Goal: Book appointment/travel/reservation

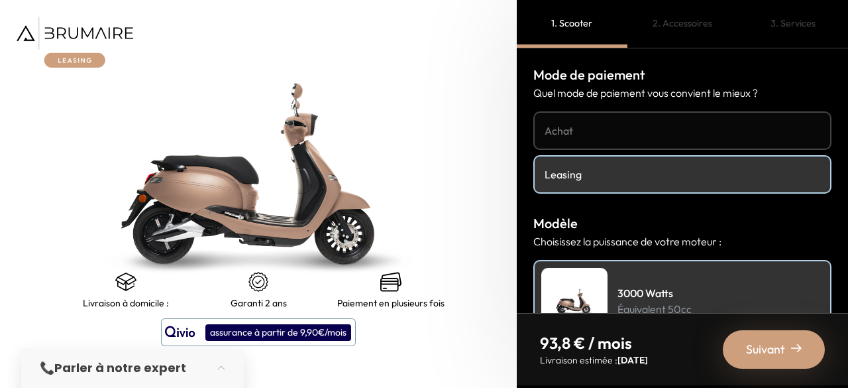
click at [569, 129] on h4 "Achat" at bounding box center [683, 131] width 276 height 16
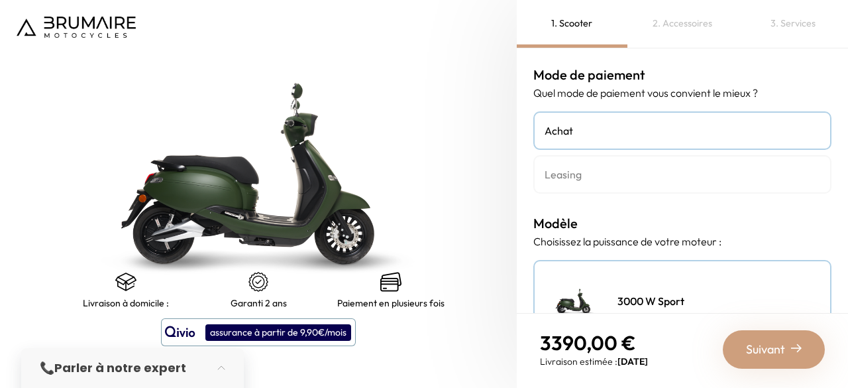
click at [578, 175] on h4 "Leasing" at bounding box center [683, 174] width 276 height 16
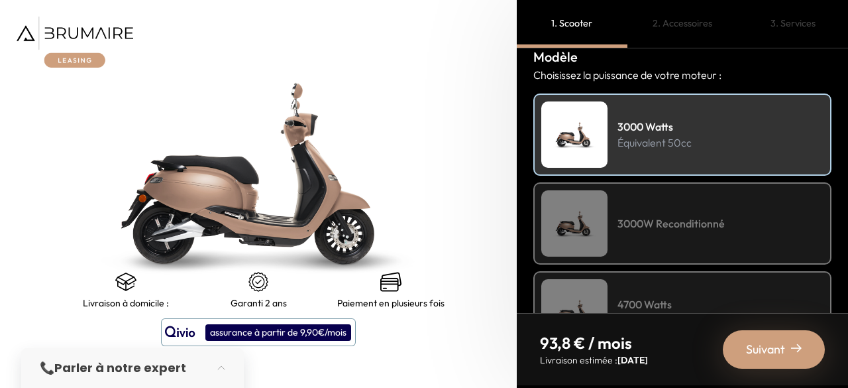
scroll to position [167, 0]
click at [578, 175] on div "3000 Watts Équivalent 50cc 3000W Reconditionné 4700 Watts Équivalent 125cc" at bounding box center [682, 223] width 298 height 260
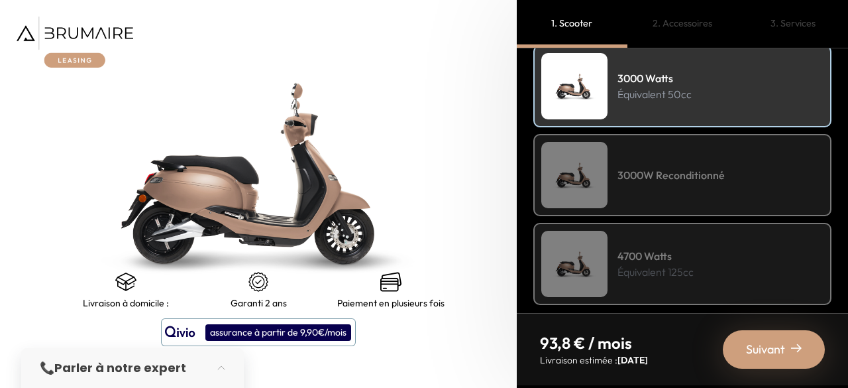
scroll to position [215, 0]
click at [582, 182] on img at bounding box center [574, 174] width 66 height 66
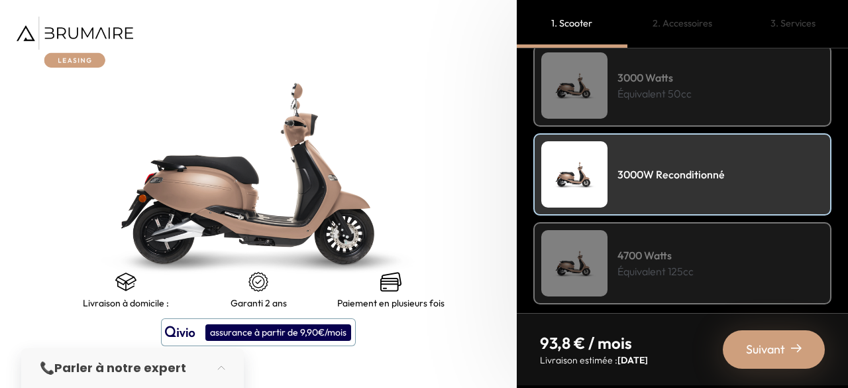
click at [682, 178] on h4 "3000W Reconditionné" at bounding box center [670, 174] width 107 height 16
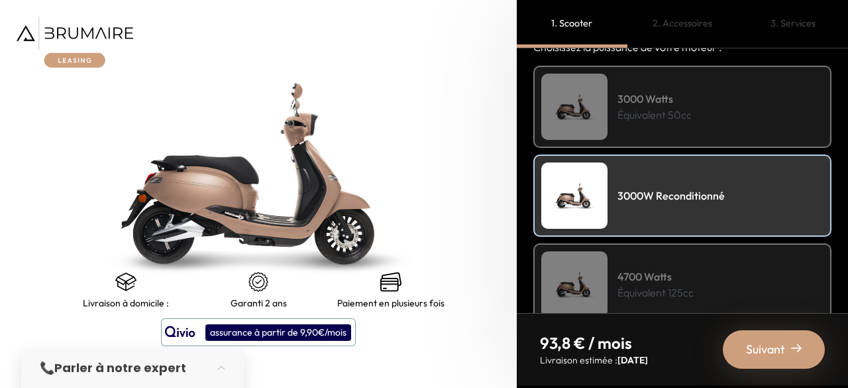
scroll to position [193, 0]
click at [665, 132] on div "3000 Watts Équivalent 50cc" at bounding box center [682, 107] width 298 height 82
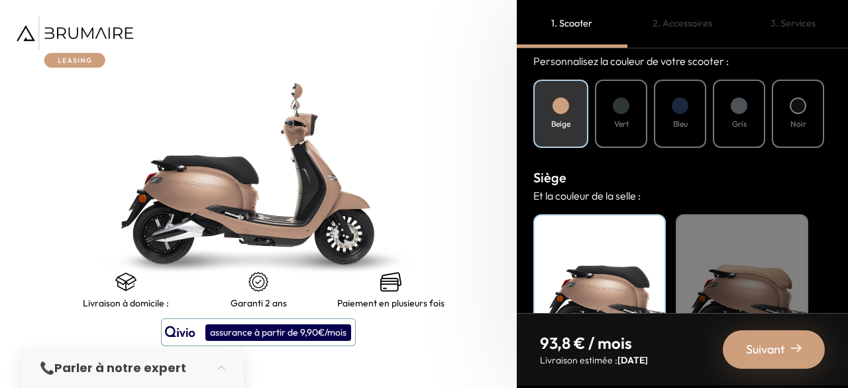
scroll to position [590, 0]
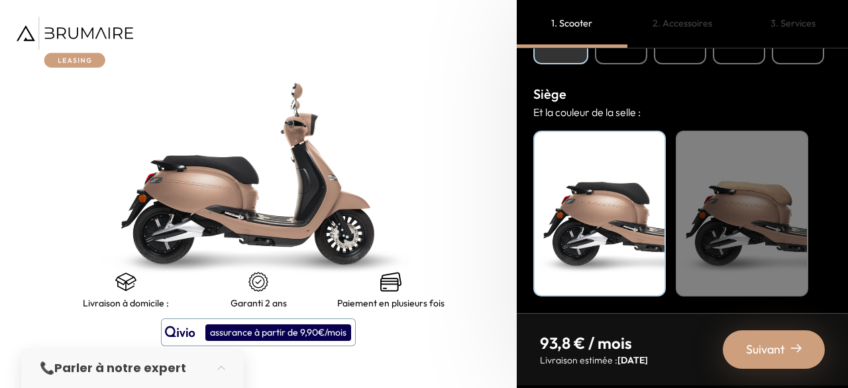
click at [736, 189] on div "Beige" at bounding box center [742, 214] width 132 height 166
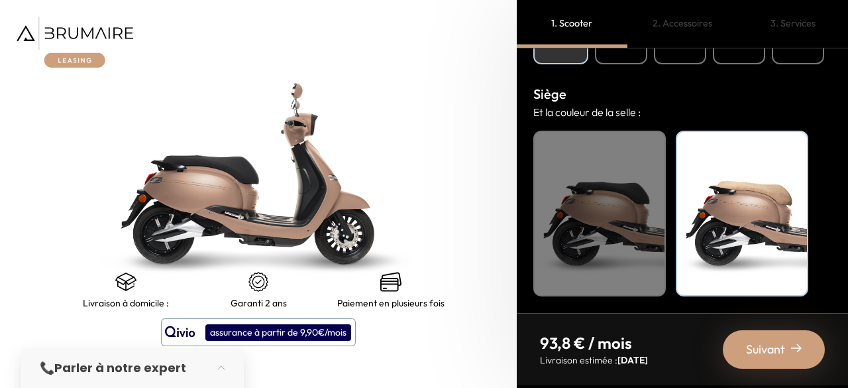
click at [634, 231] on div "Noir" at bounding box center [599, 214] width 132 height 166
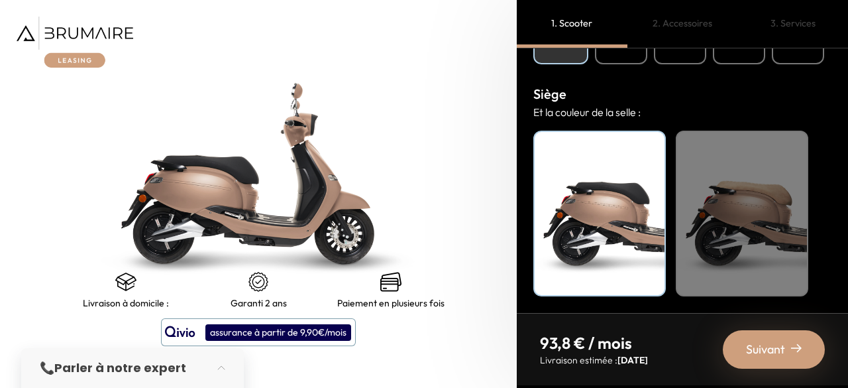
scroll to position [0, 0]
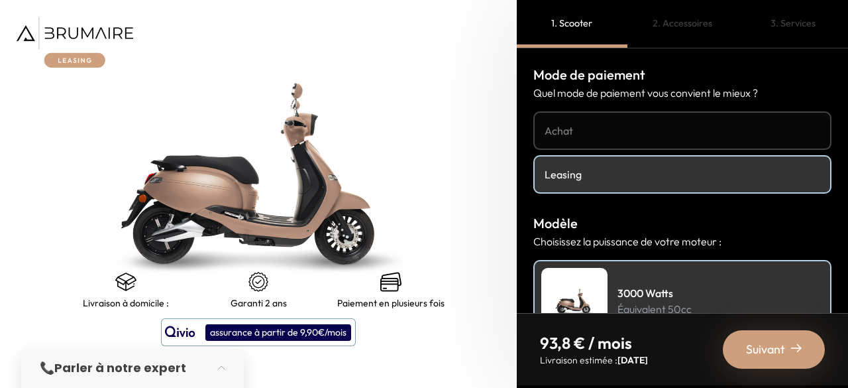
click at [763, 348] on span "Suivant" at bounding box center [765, 349] width 39 height 19
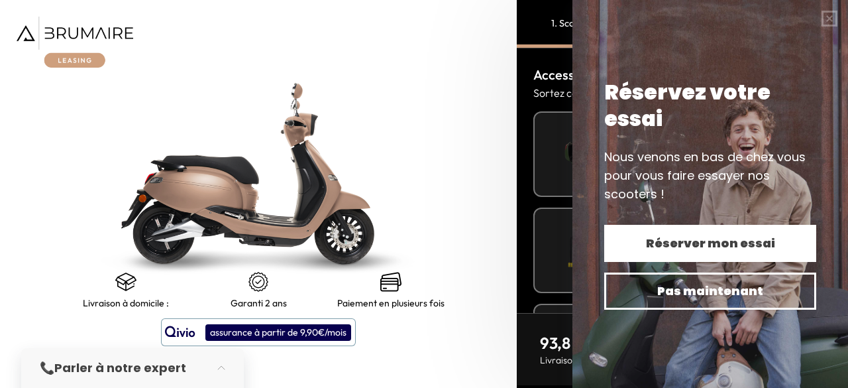
click at [676, 248] on span "Réserver mon essai" at bounding box center [710, 243] width 166 height 19
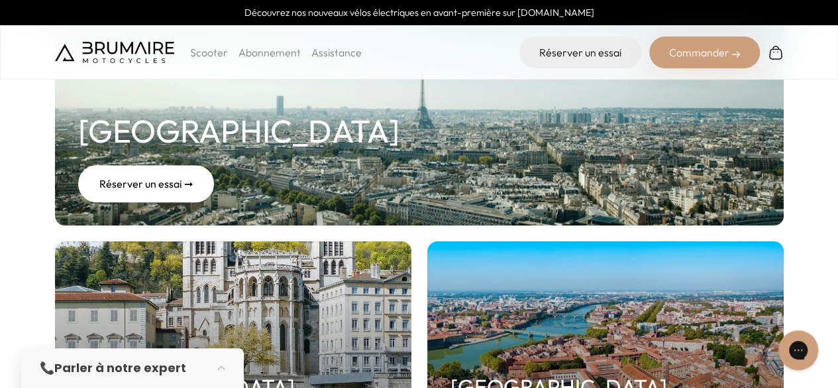
scroll to position [125, 0]
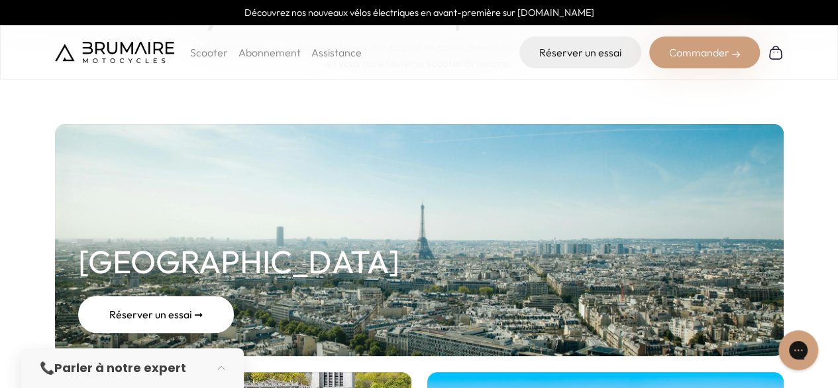
click at [213, 313] on div "Réserver un essai ➞" at bounding box center [156, 313] width 156 height 37
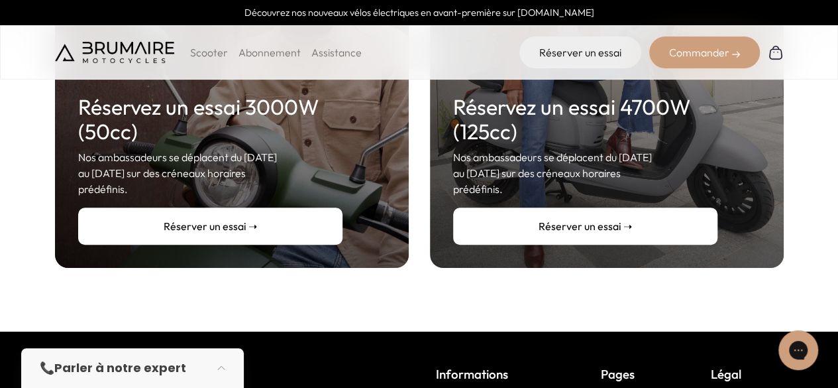
scroll to position [385, 0]
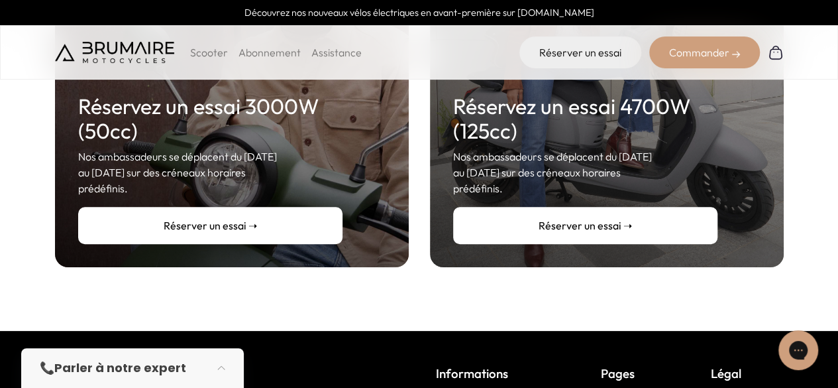
click at [278, 210] on link "Réserver un essai ➝" at bounding box center [210, 225] width 264 height 37
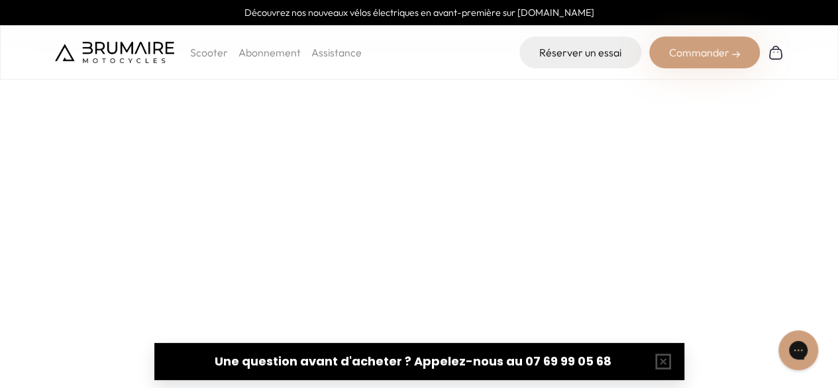
scroll to position [240, 0]
